Goal: Information Seeking & Learning: Learn about a topic

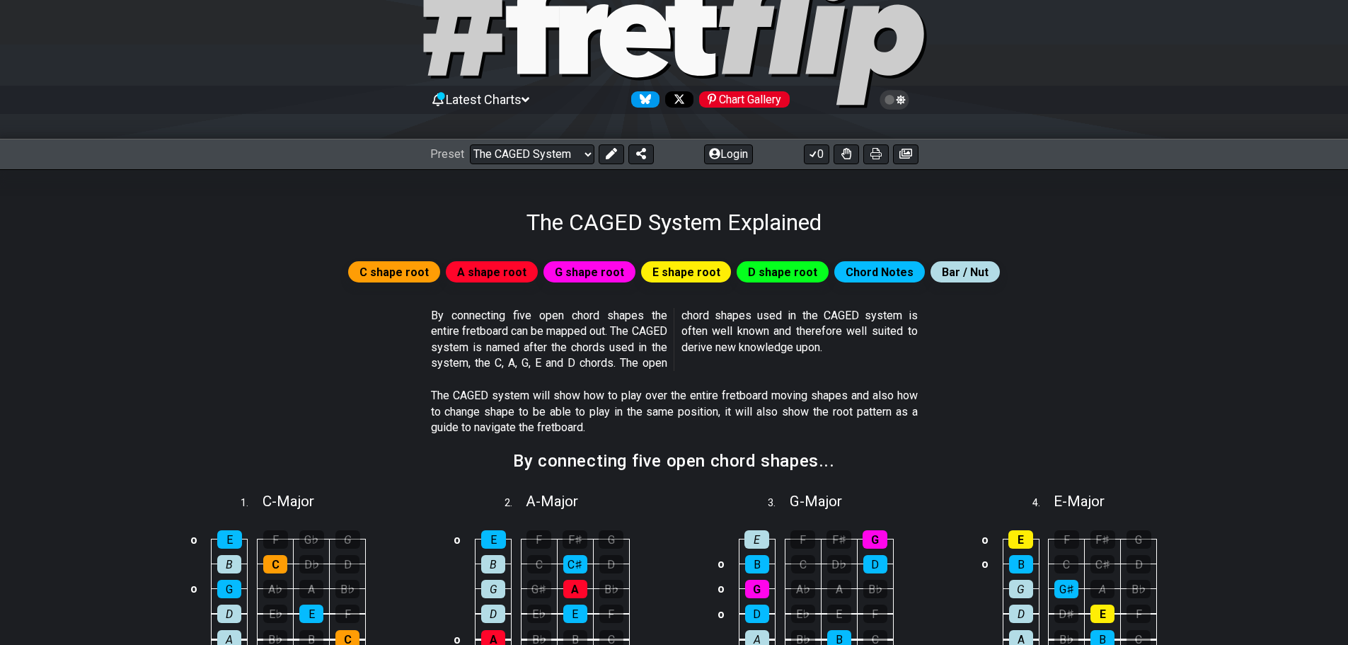
scroll to position [142, 0]
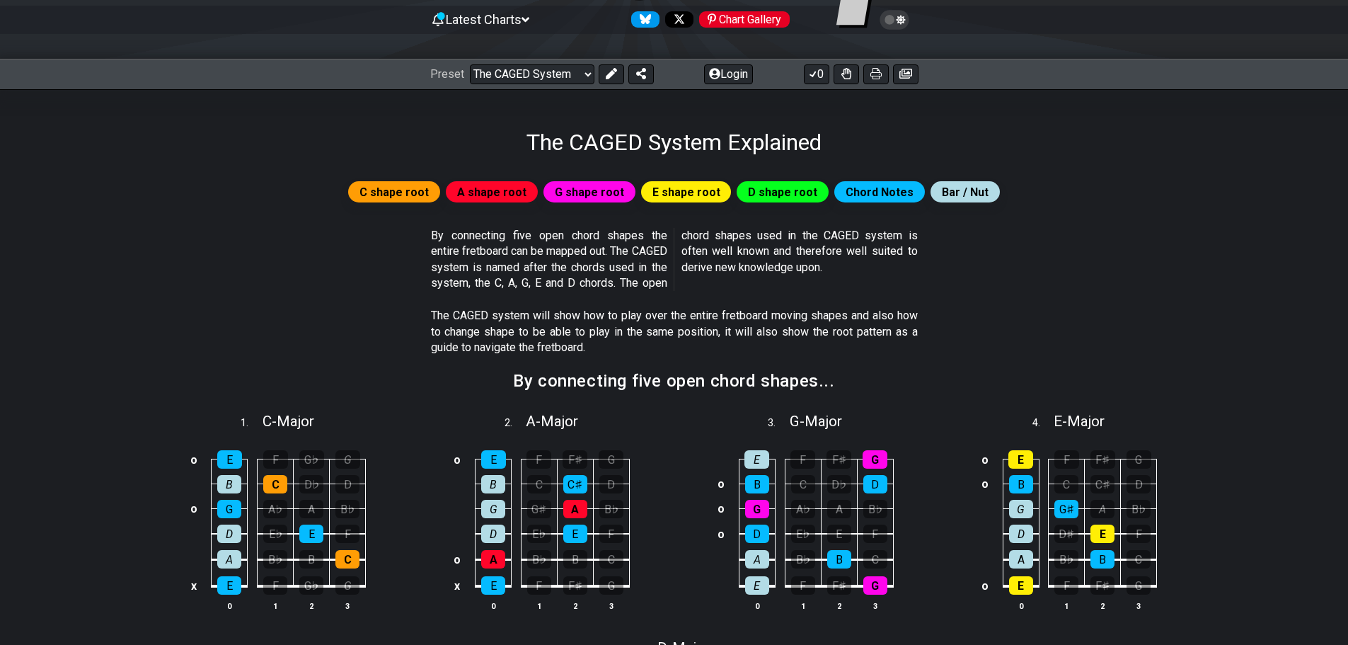
drag, startPoint x: 0, startPoint y: 0, endPoint x: 312, endPoint y: 253, distance: 401.9
drag, startPoint x: 312, startPoint y: 253, endPoint x: 249, endPoint y: 239, distance: 64.5
click at [249, 239] on section "By connecting five open chord shapes the entire fretboard can be mapped out. Th…" at bounding box center [674, 262] width 1104 height 81
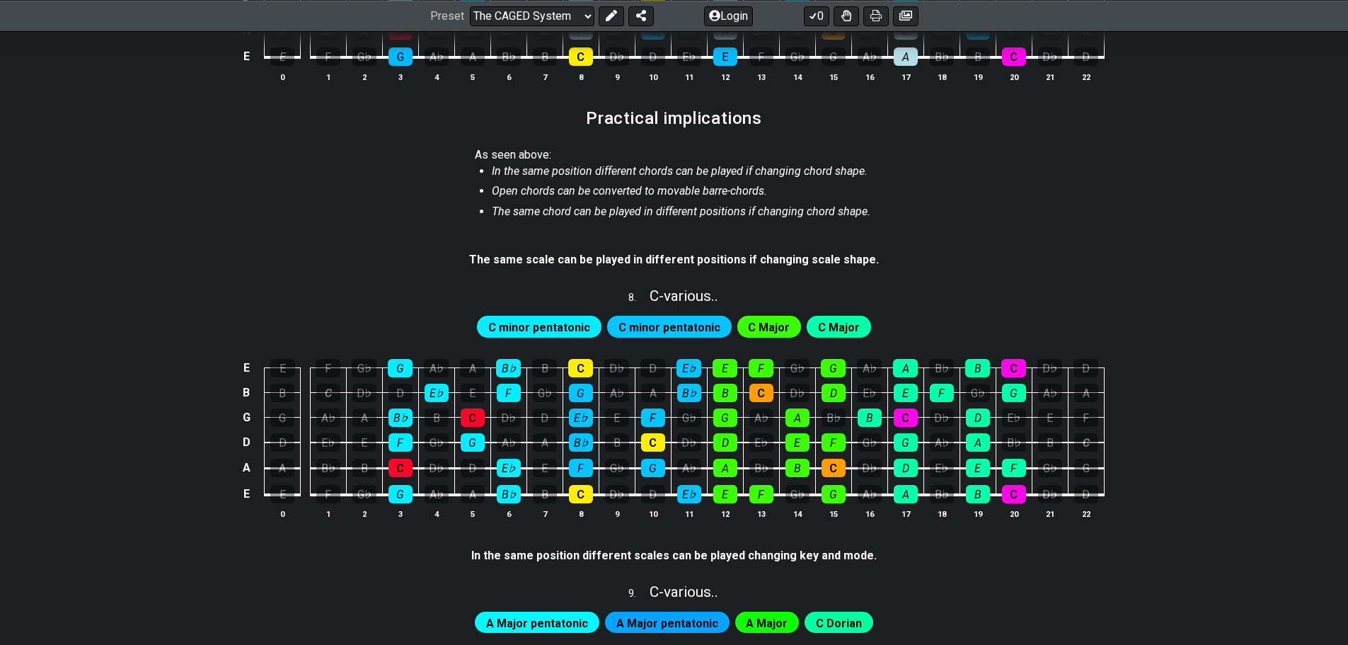
scroll to position [1415, 0]
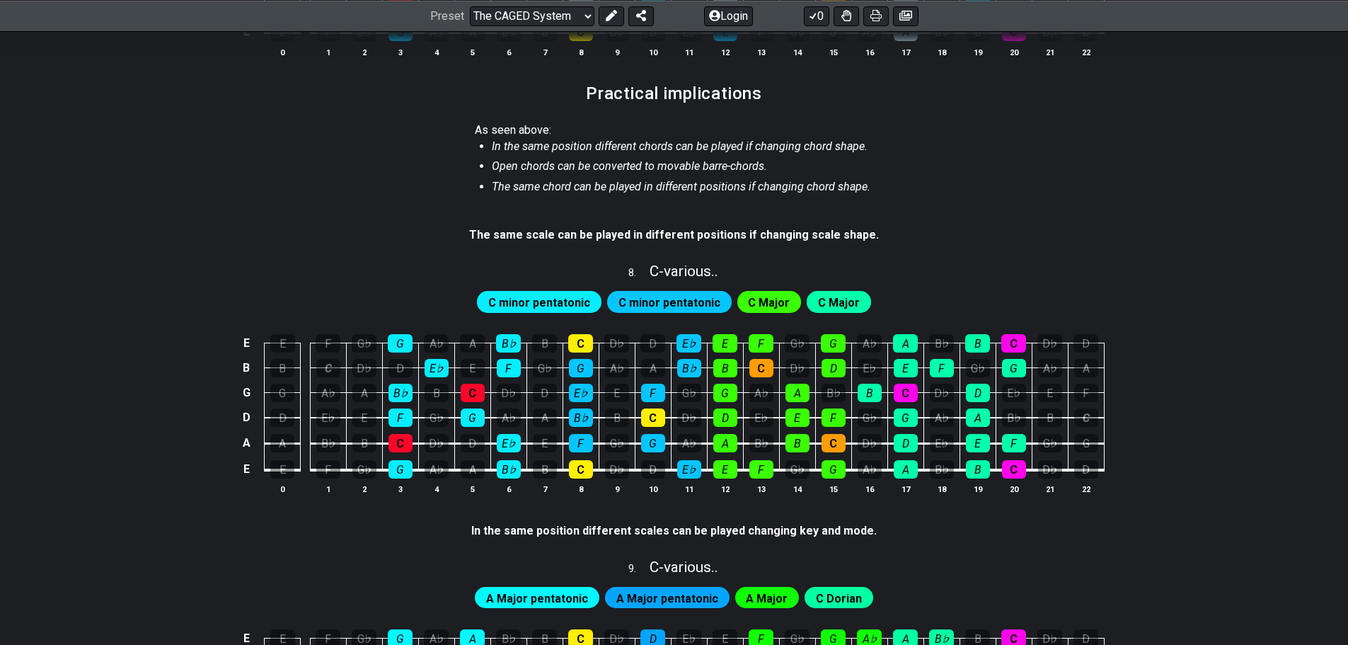
drag, startPoint x: 190, startPoint y: 182, endPoint x: 201, endPoint y: 80, distance: 102.5
click at [201, 80] on section "Practical implications" at bounding box center [674, 98] width 1104 height 37
drag, startPoint x: 198, startPoint y: 91, endPoint x: 139, endPoint y: 32, distance: 83.6
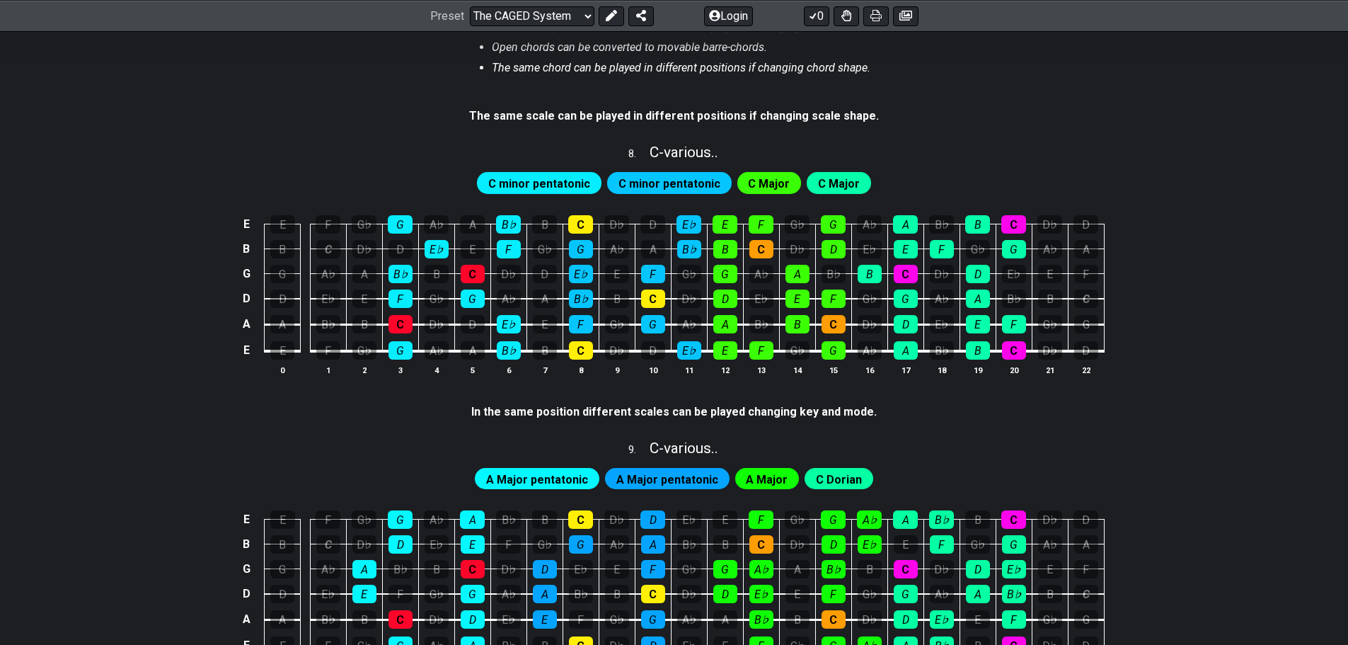
scroll to position [0, 0]
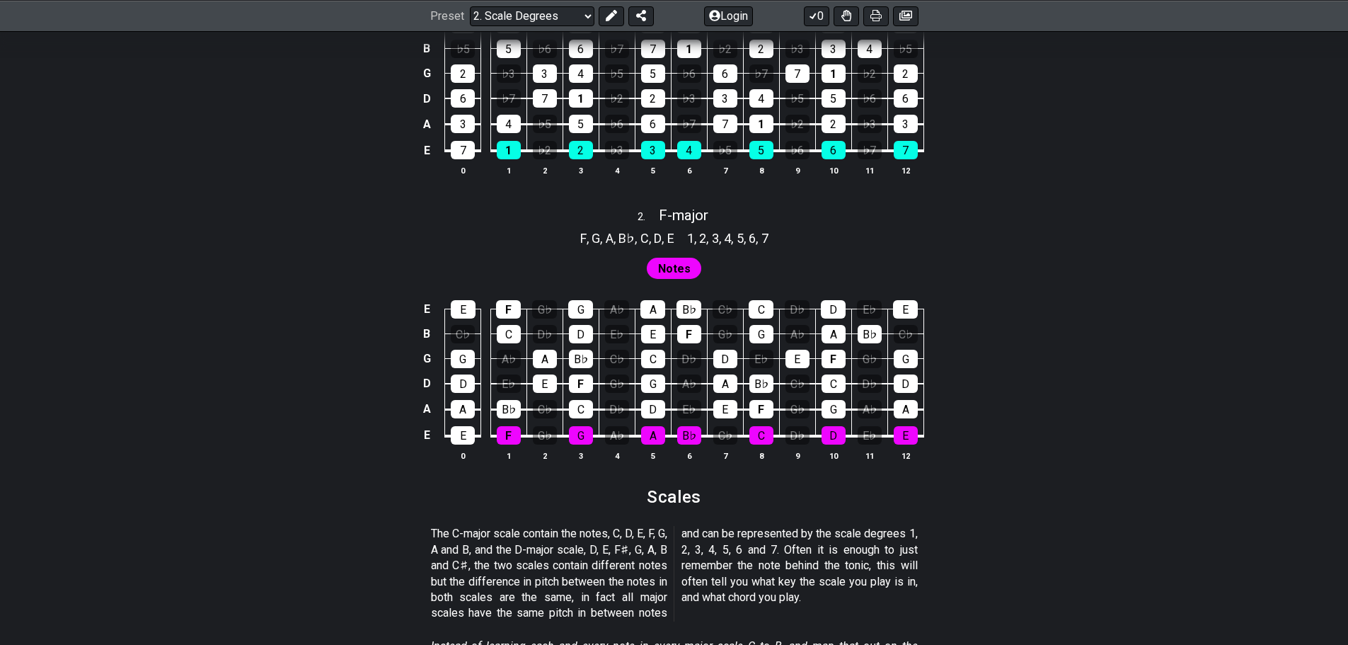
scroll to position [1061, 0]
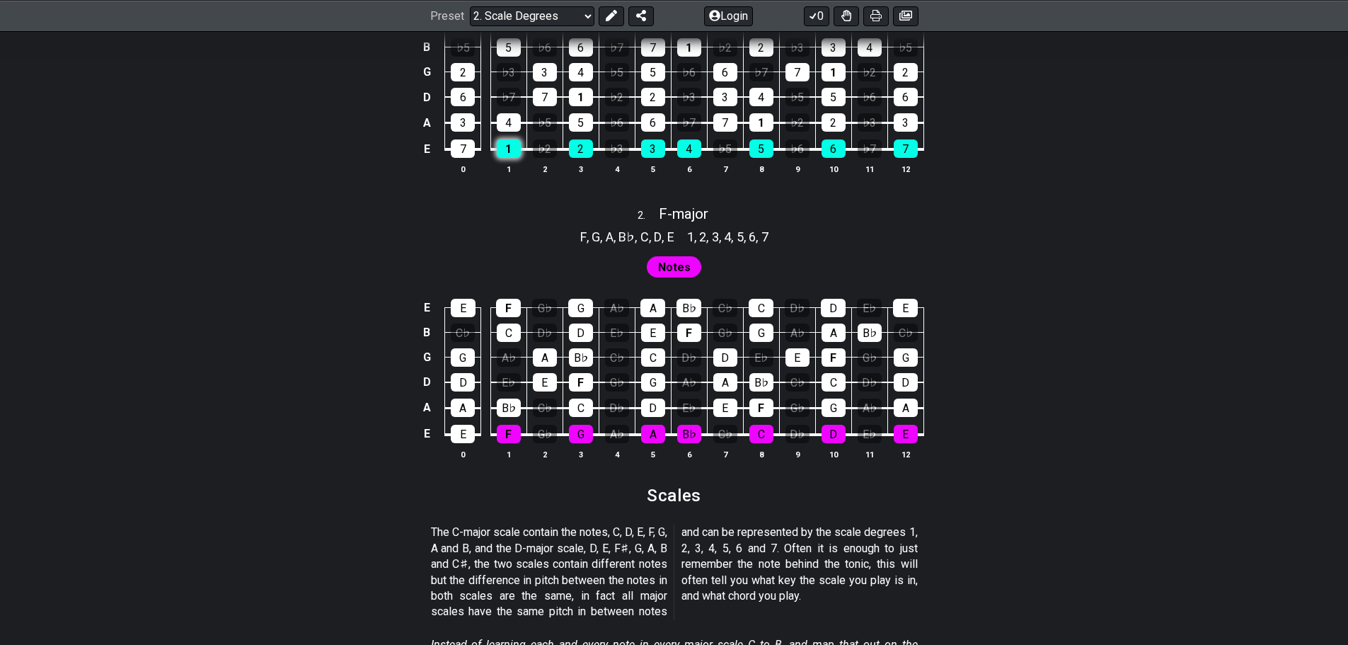
click at [511, 144] on div "1" at bounding box center [509, 148] width 24 height 18
click at [510, 140] on div "1" at bounding box center [509, 148] width 24 height 18
drag, startPoint x: 466, startPoint y: 255, endPoint x: 444, endPoint y: 268, distance: 25.7
drag, startPoint x: 444, startPoint y: 268, endPoint x: 322, endPoint y: 243, distance: 124.9
click at [322, 243] on div "F , G , A , B♭ , C , D , E 1 , 2 , 3 , 4 , 5 , 6 , 7" at bounding box center [674, 235] width 1104 height 23
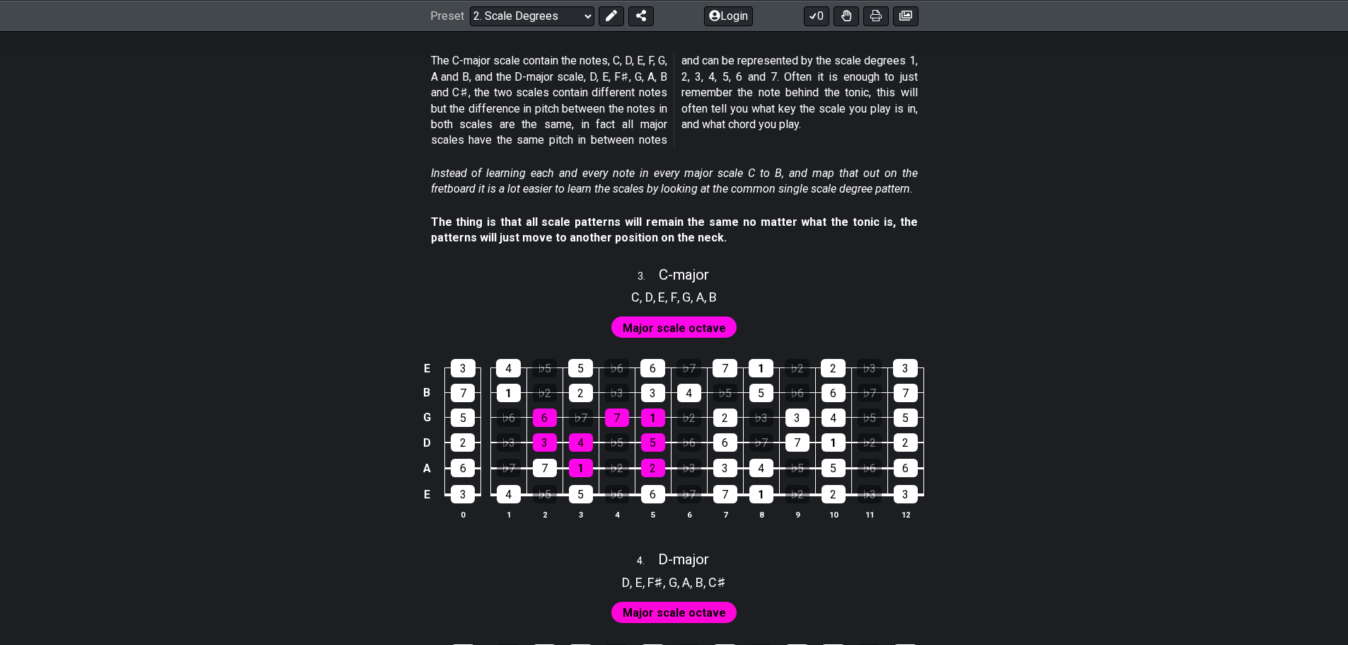
scroll to position [1557, 0]
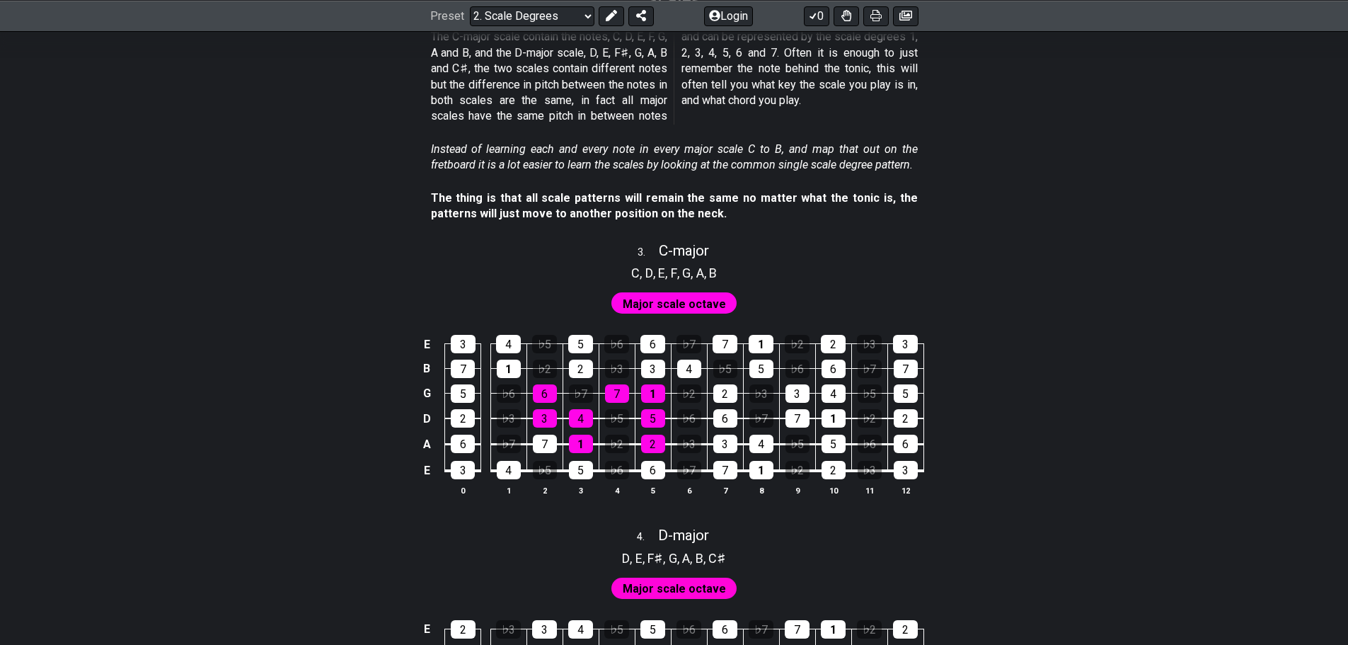
click at [714, 303] on span "Major scale octave" at bounding box center [674, 304] width 103 height 21
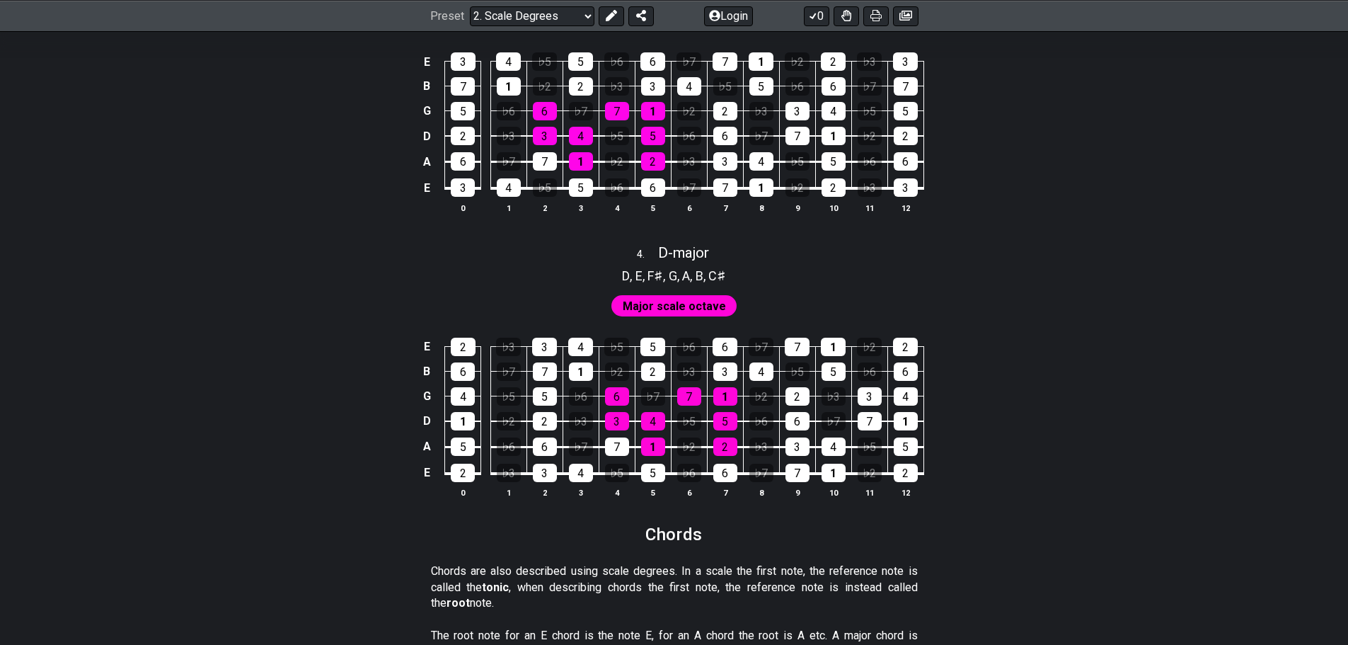
scroll to position [1840, 0]
drag, startPoint x: 908, startPoint y: 393, endPoint x: 984, endPoint y: 381, distance: 76.7
click at [984, 381] on div "E 2 ♭3 3 4 ♭5 5 ♭6 6 ♭7 7 1 ♭2 2 B 6 ♭7 7 1 ♭2 2 ♭3 3 4 ♭5 5 ♭6 6 G 4 ♭5 5 ♭6 6…" at bounding box center [674, 417] width 1104 height 199
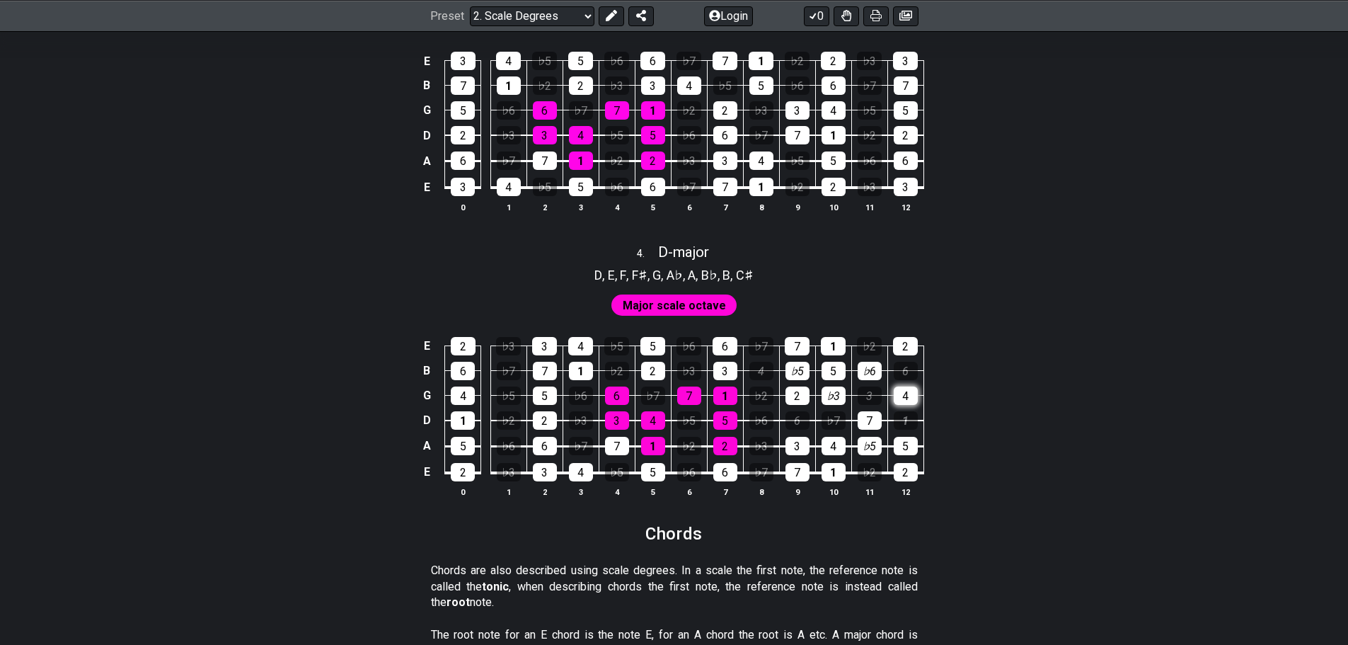
drag, startPoint x: 764, startPoint y: 444, endPoint x: 898, endPoint y: 394, distance: 142.6
click at [898, 394] on tbody "E 2 ♭3 3 4 ♭5 5 ♭6 6 ♭7 7 1 ♭2 2 B 6 ♭7 7 1 ♭2 2 ♭3 3 4 ♭5 5 ♭6 6 G 4 ♭5 5 ♭6 6…" at bounding box center [670, 404] width 505 height 166
drag, startPoint x: 870, startPoint y: 370, endPoint x: 895, endPoint y: 398, distance: 37.6
click at [895, 398] on tbody "E 2 ♭3 3 4 ♭5 5 ♭6 6 ♭7 7 1 ♭2 2 B 6 ♭7 7 1 ♭2 2 ♭3 3 4 ♭5 5 ♭6 6 G 4 ♭5 5 ♭6 6…" at bounding box center [670, 404] width 505 height 166
click at [890, 372] on td "4" at bounding box center [905, 382] width 36 height 25
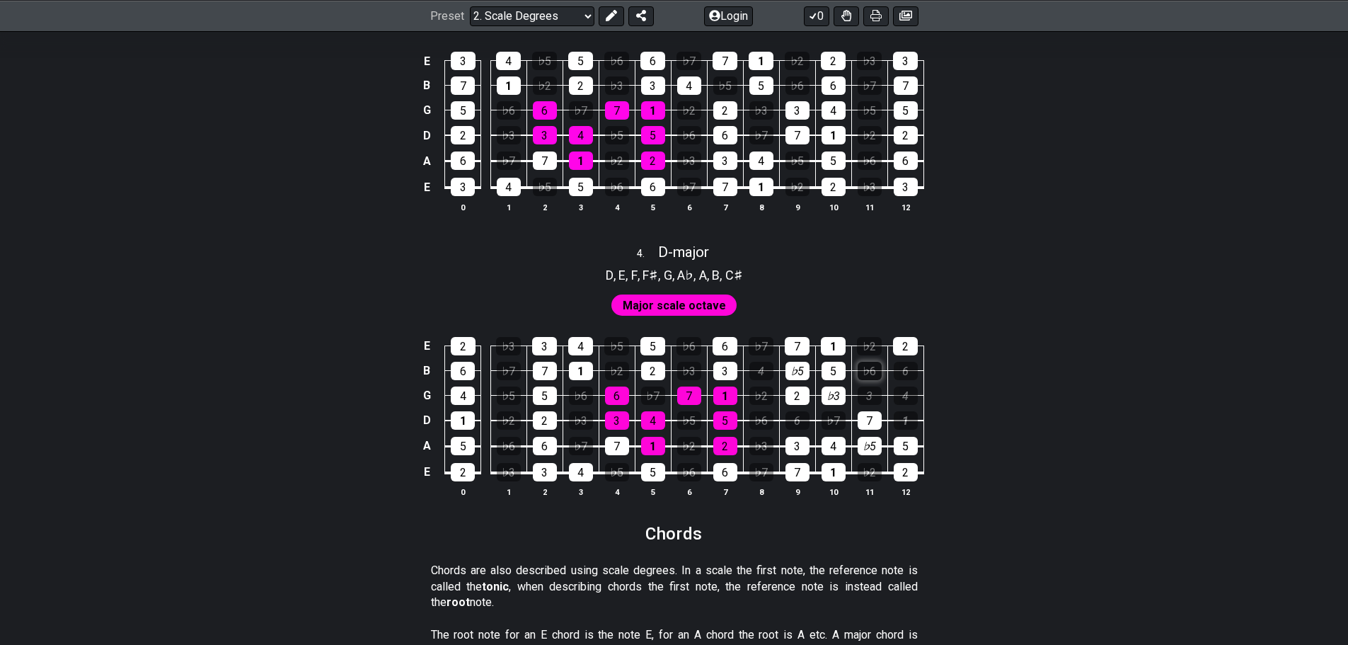
click at [874, 374] on div "♭6" at bounding box center [870, 371] width 24 height 18
click at [896, 391] on div "4" at bounding box center [906, 395] width 24 height 18
